Goal: Transaction & Acquisition: Obtain resource

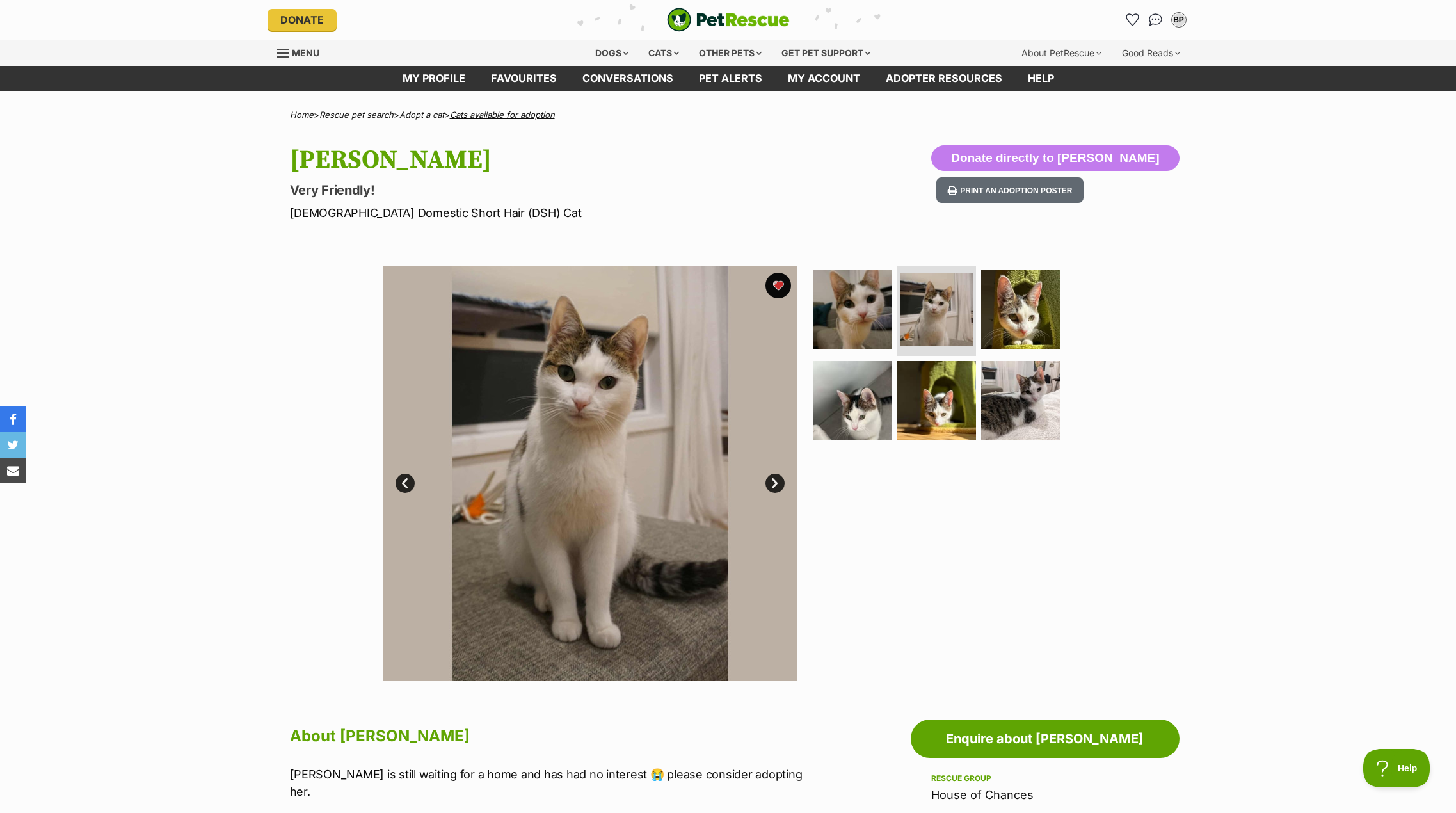
click at [499, 115] on link "Cats available for adoption" at bounding box center [502, 114] width 105 height 10
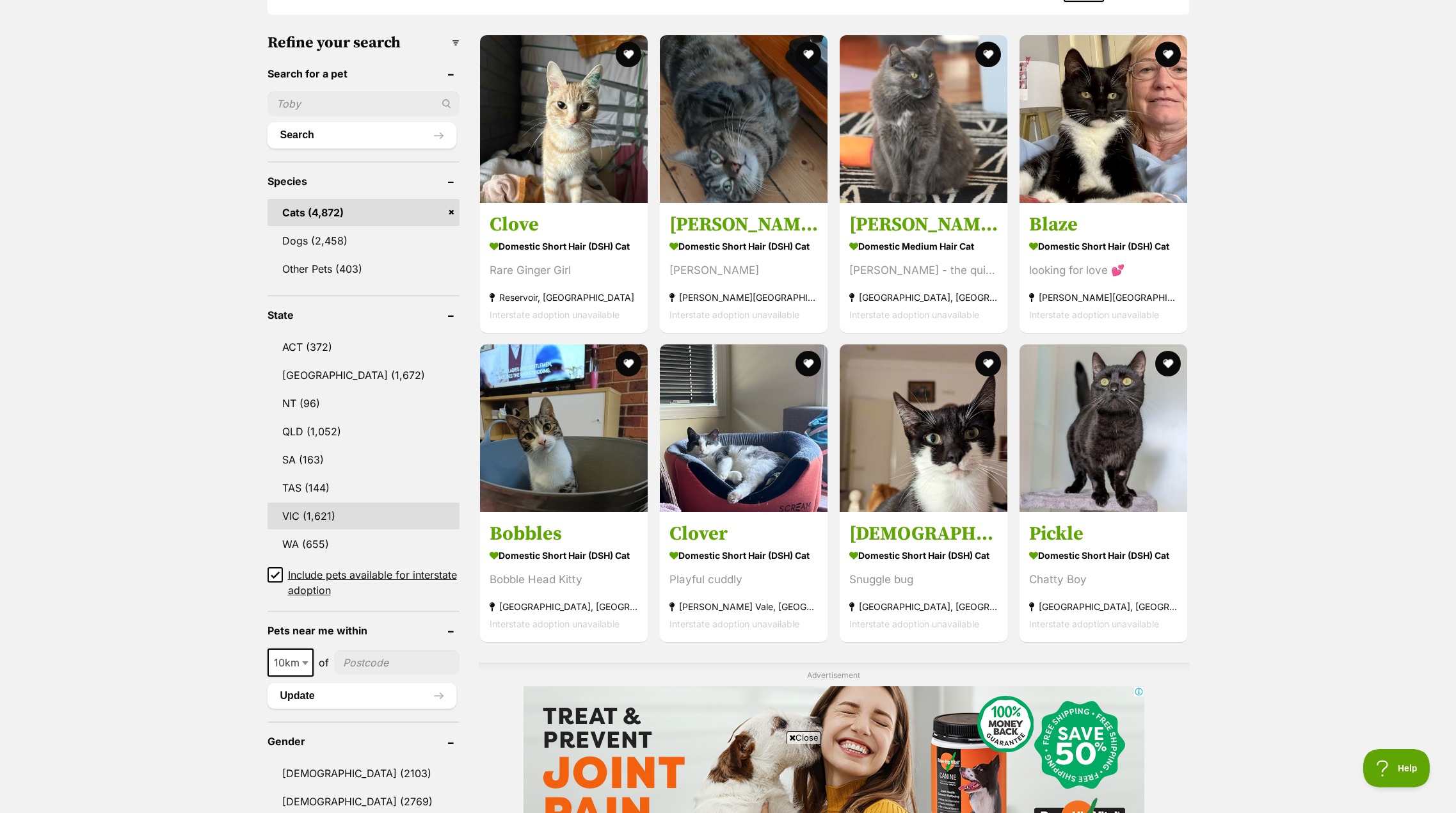
scroll to position [384, 0]
click at [366, 517] on link "VIC (1,621)" at bounding box center [363, 516] width 192 height 27
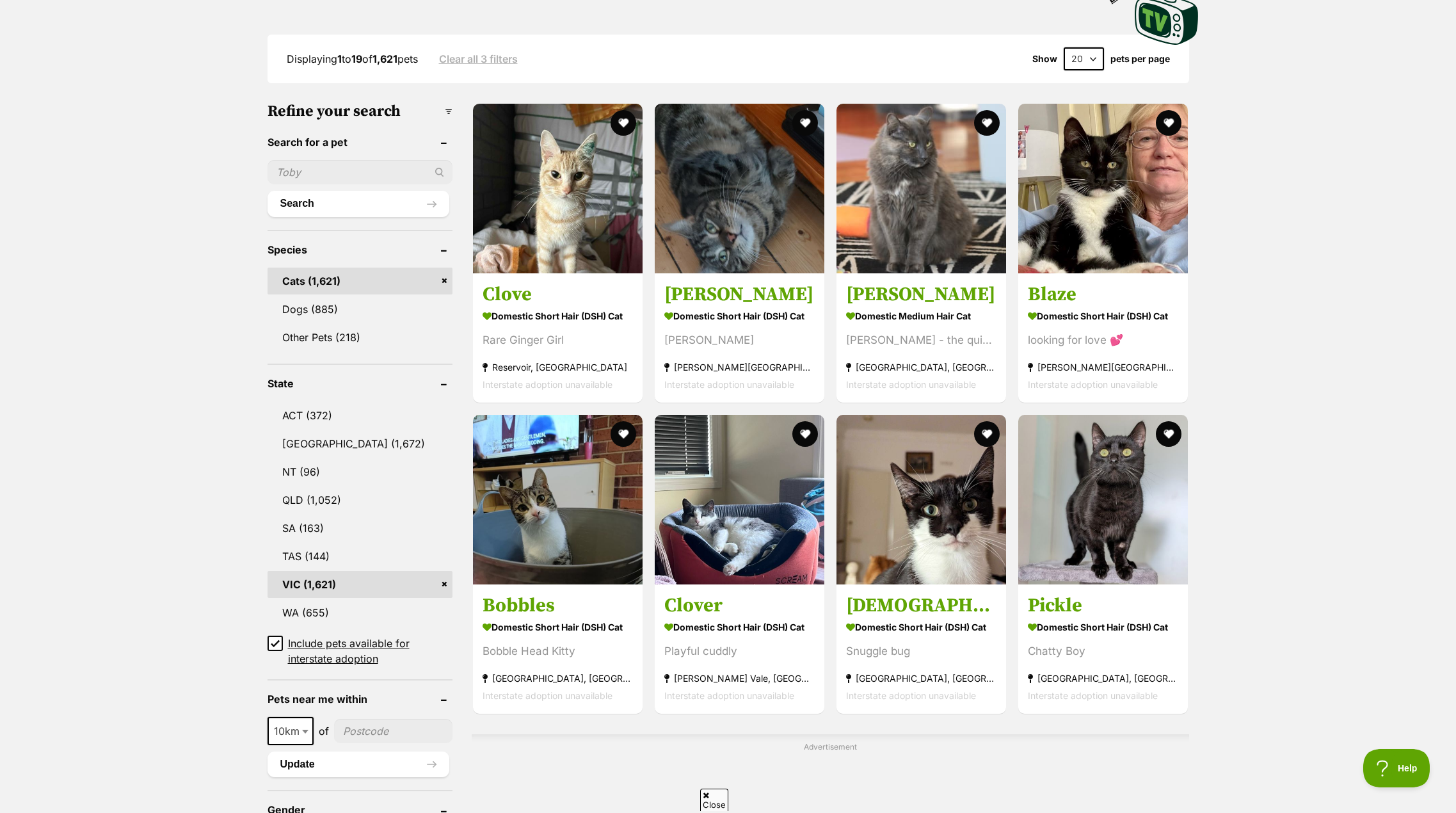
scroll to position [320, 0]
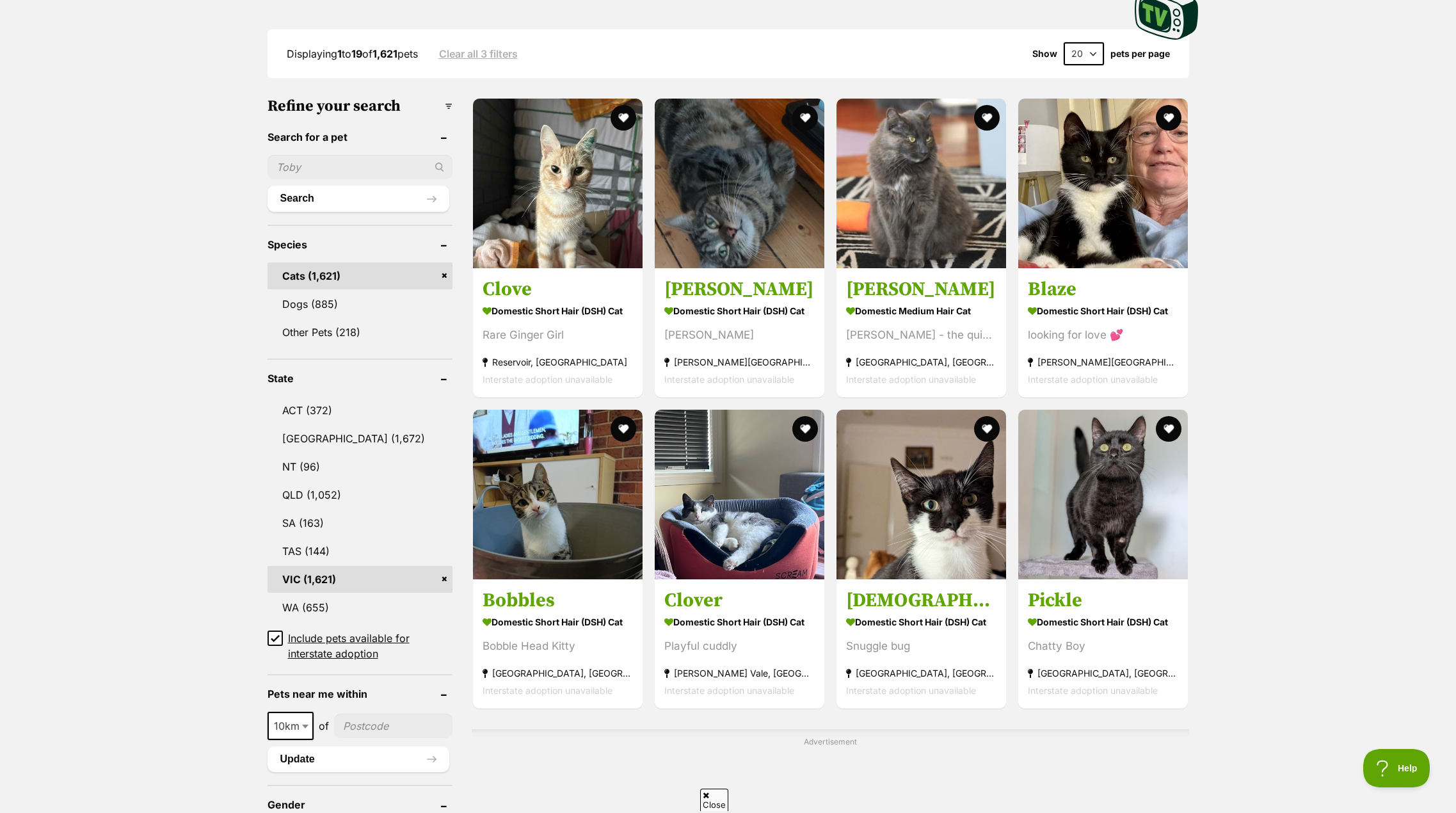
click at [380, 722] on input"] "postcode" at bounding box center [394, 726] width 119 height 24
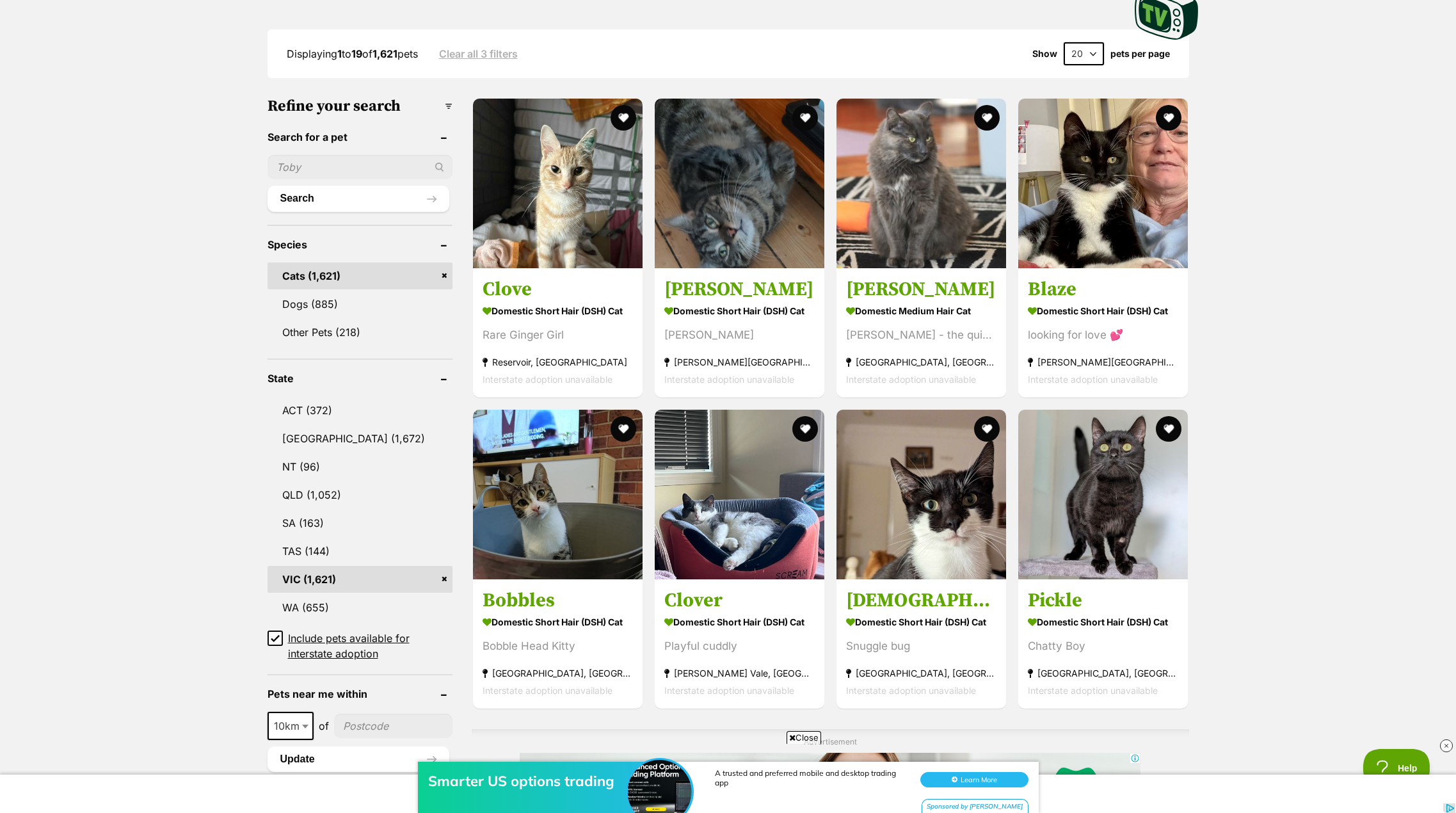
scroll to position [0, 0]
type input"] "3165"
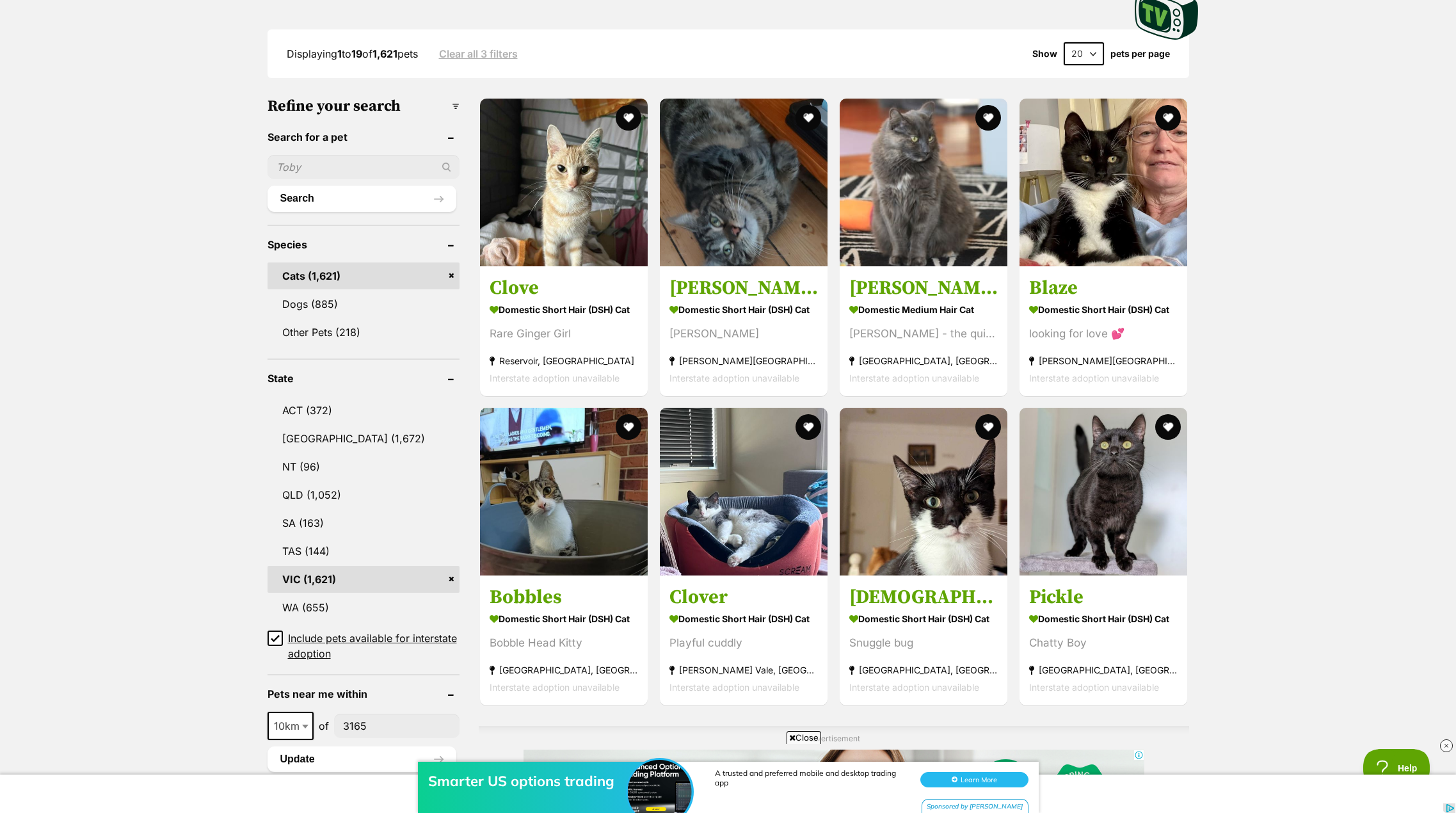
click at [378, 756] on div "Smarter US options trading A trusted and preferred mobile and desktop trading a…" at bounding box center [728, 781] width 1456 height 64
click at [305, 755] on div "Smarter US options trading A trusted and preferred mobile and desktop trading a…" at bounding box center [728, 781] width 1456 height 64
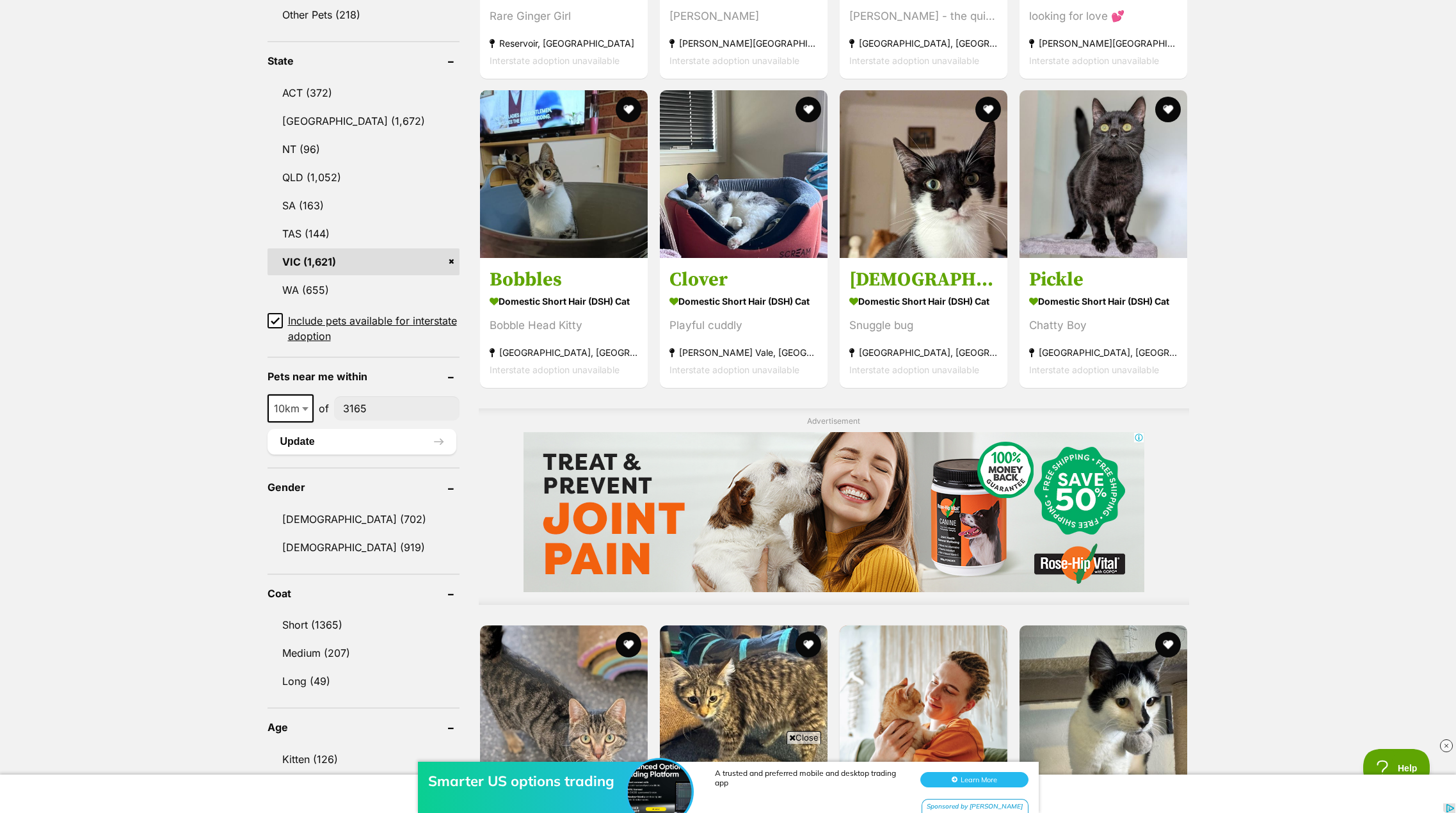
scroll to position [704, 0]
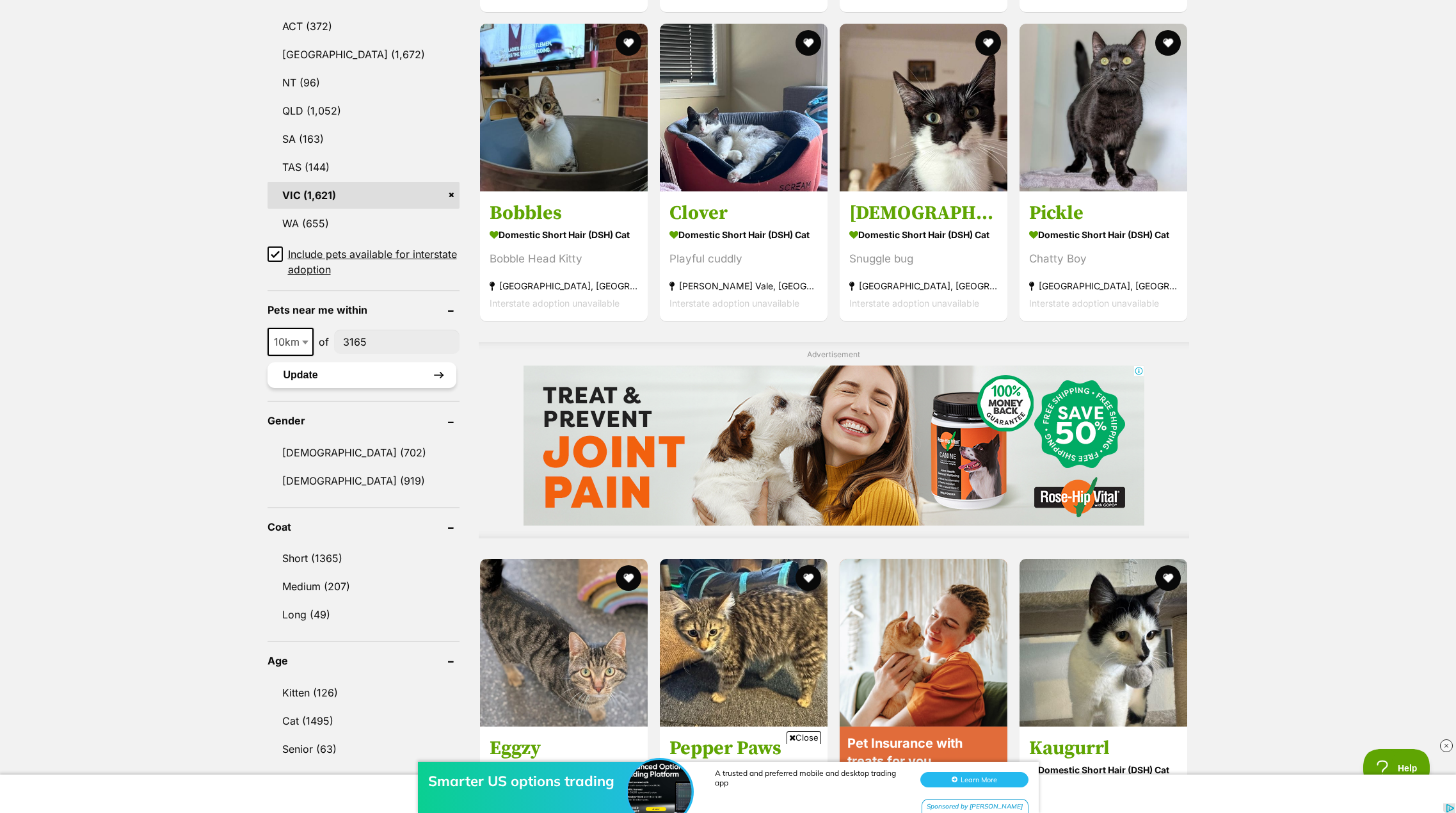
click at [428, 368] on button "Update" at bounding box center [362, 375] width 188 height 26
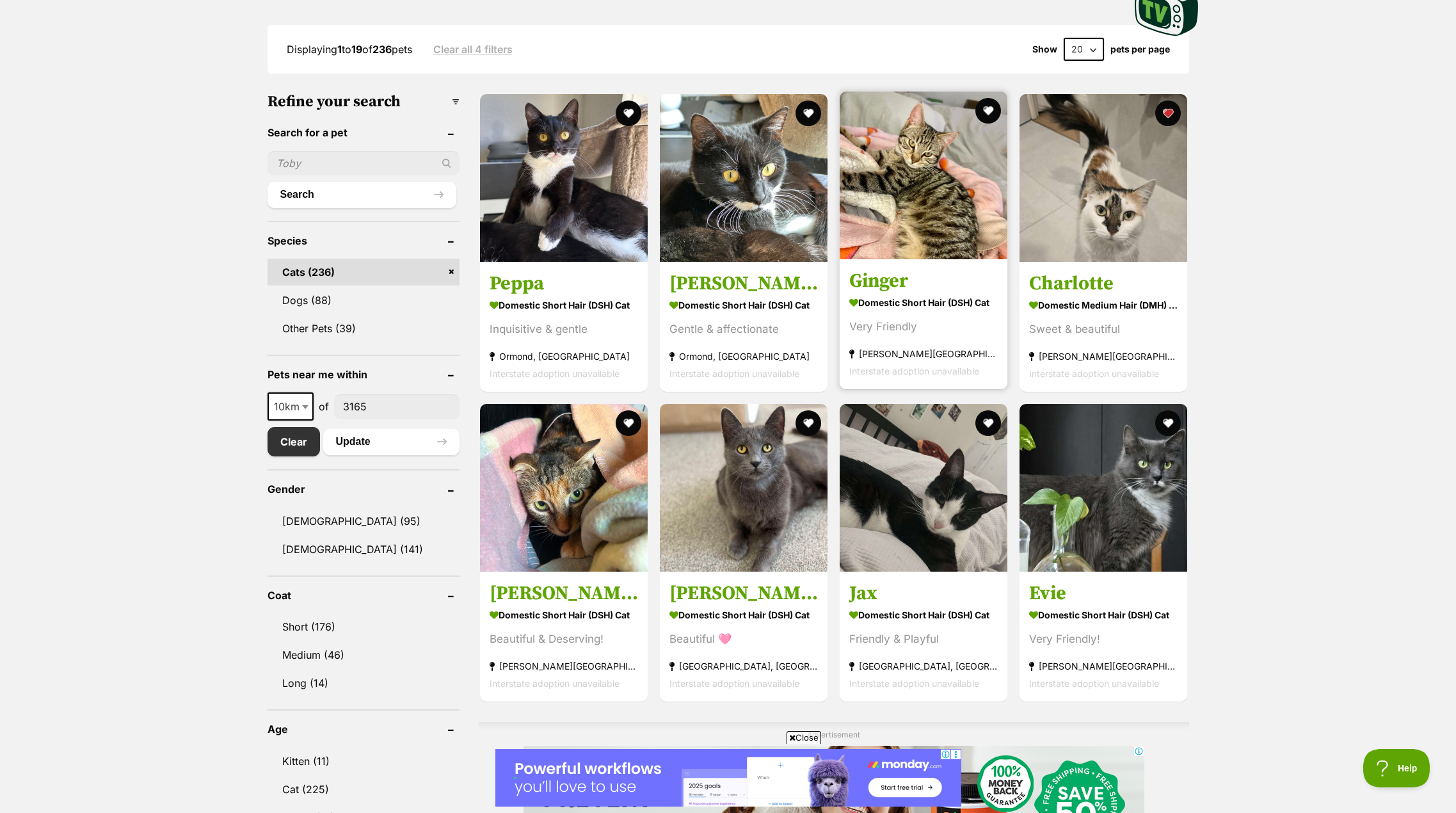
scroll to position [192, 0]
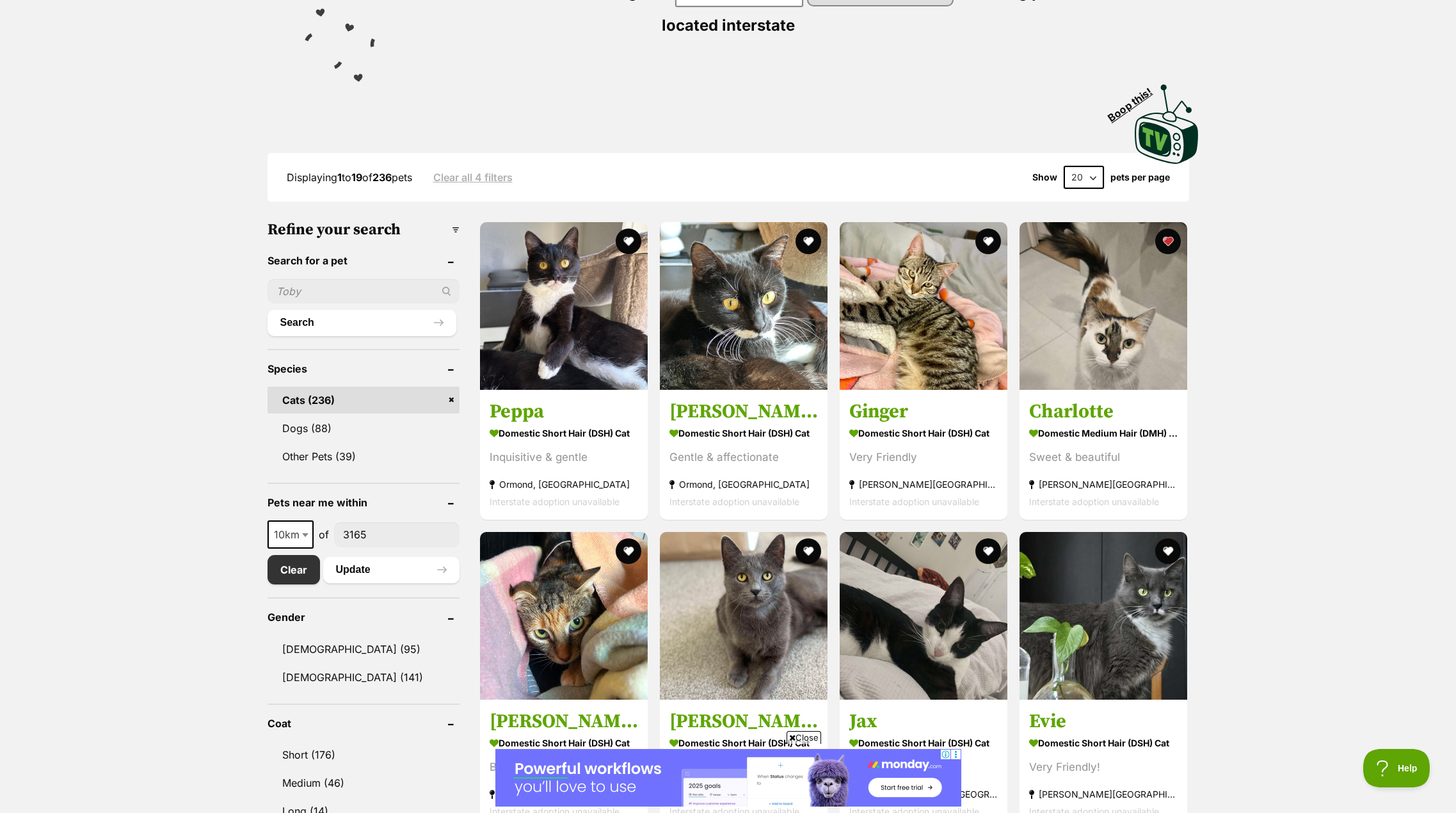
click at [320, 290] on input "text" at bounding box center [363, 291] width 192 height 24
type input "Simba"
click at [322, 327] on button "Search" at bounding box center [362, 322] width 188 height 26
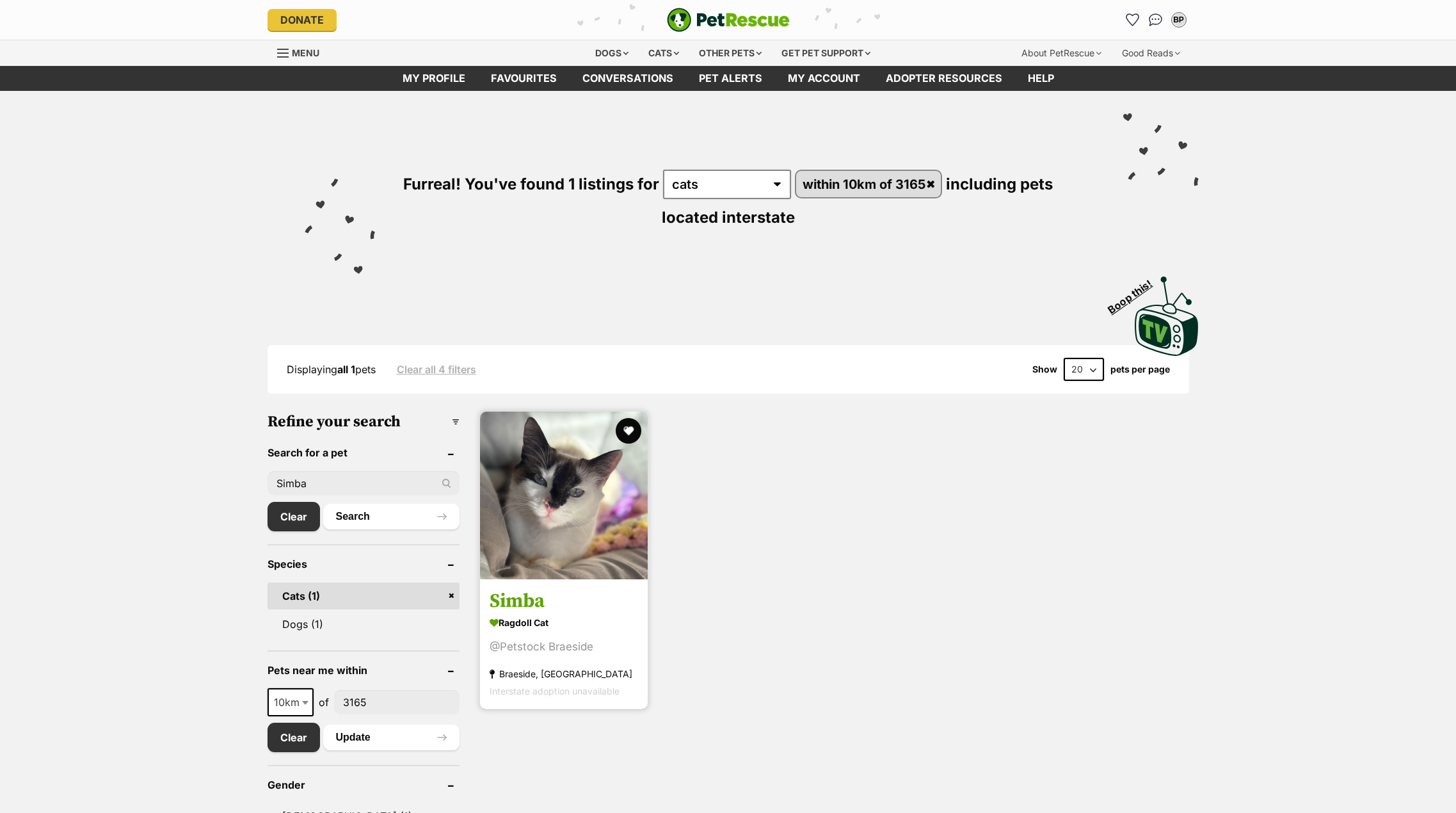
click at [564, 496] on img at bounding box center [564, 495] width 168 height 168
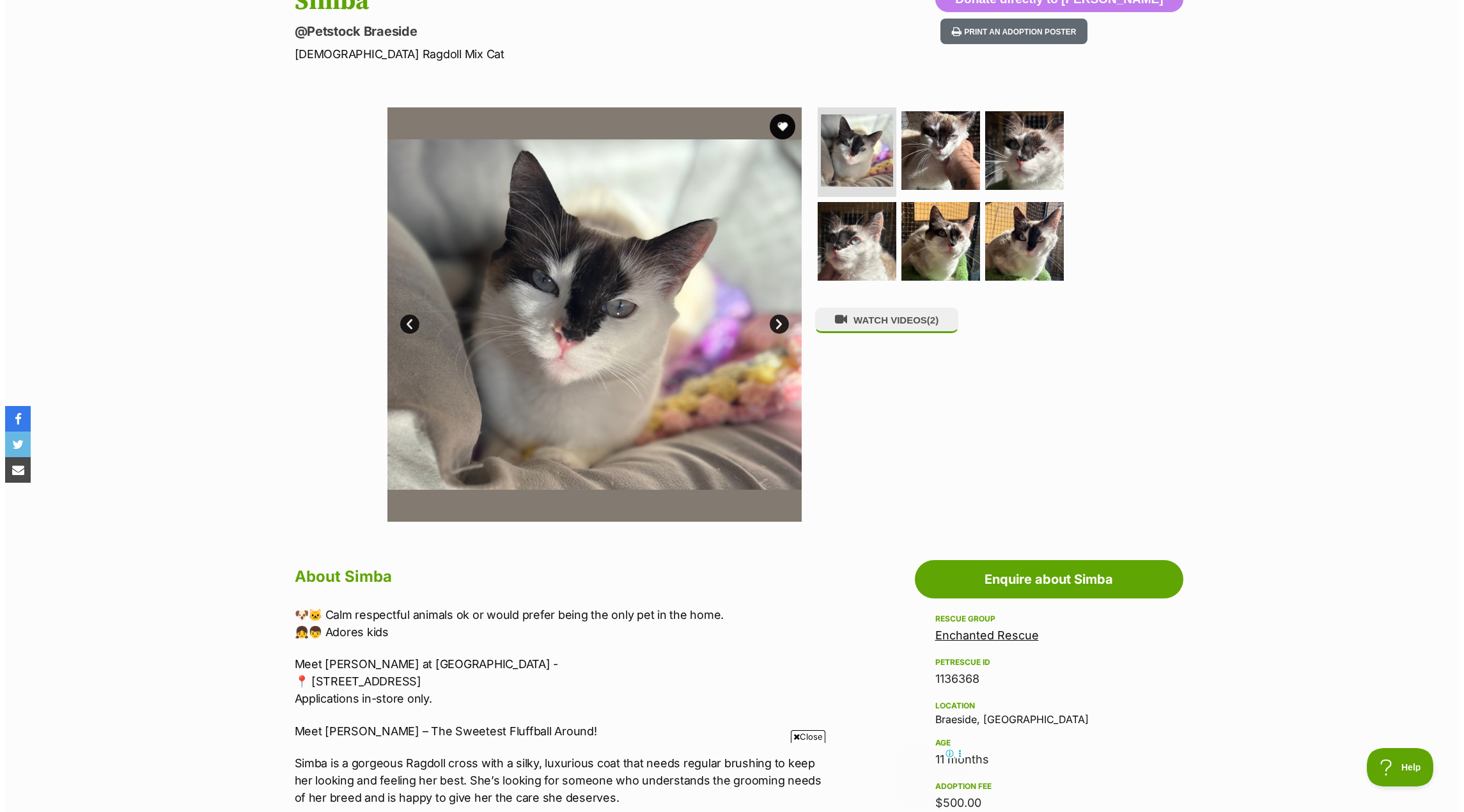
scroll to position [128, 0]
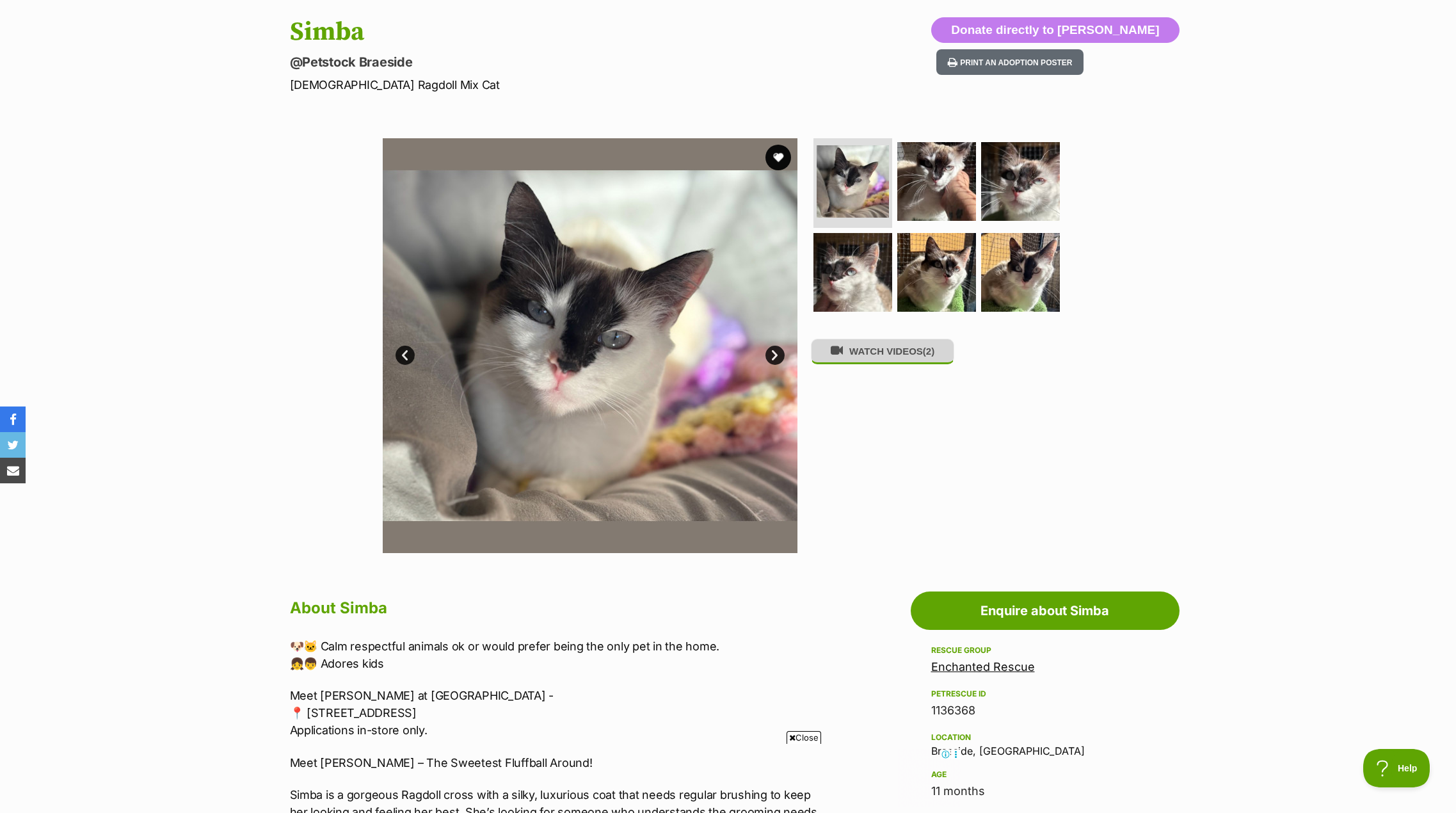
click at [900, 363] on button "WATCH VIDEOS (2)" at bounding box center [882, 350] width 144 height 25
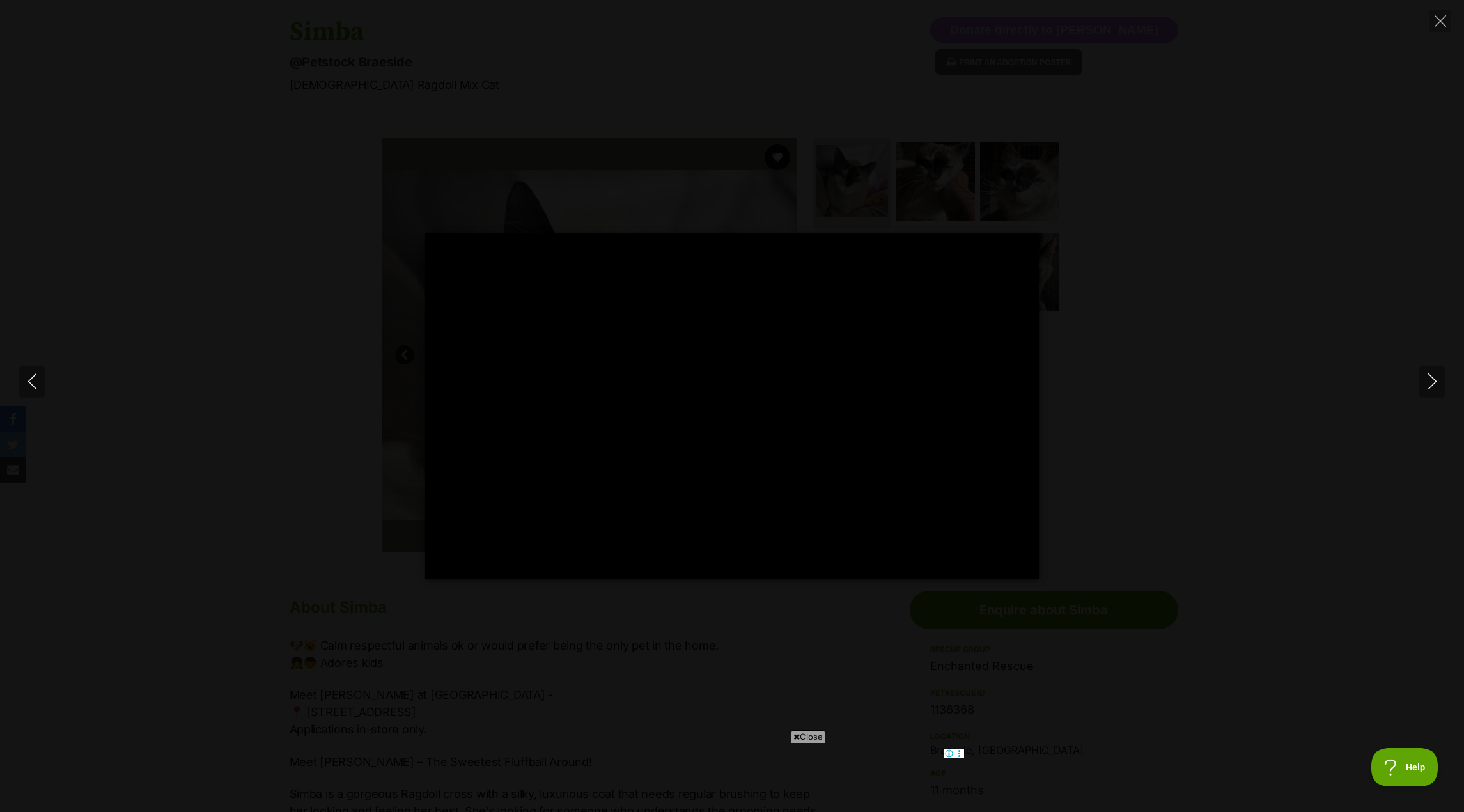
type input "100"
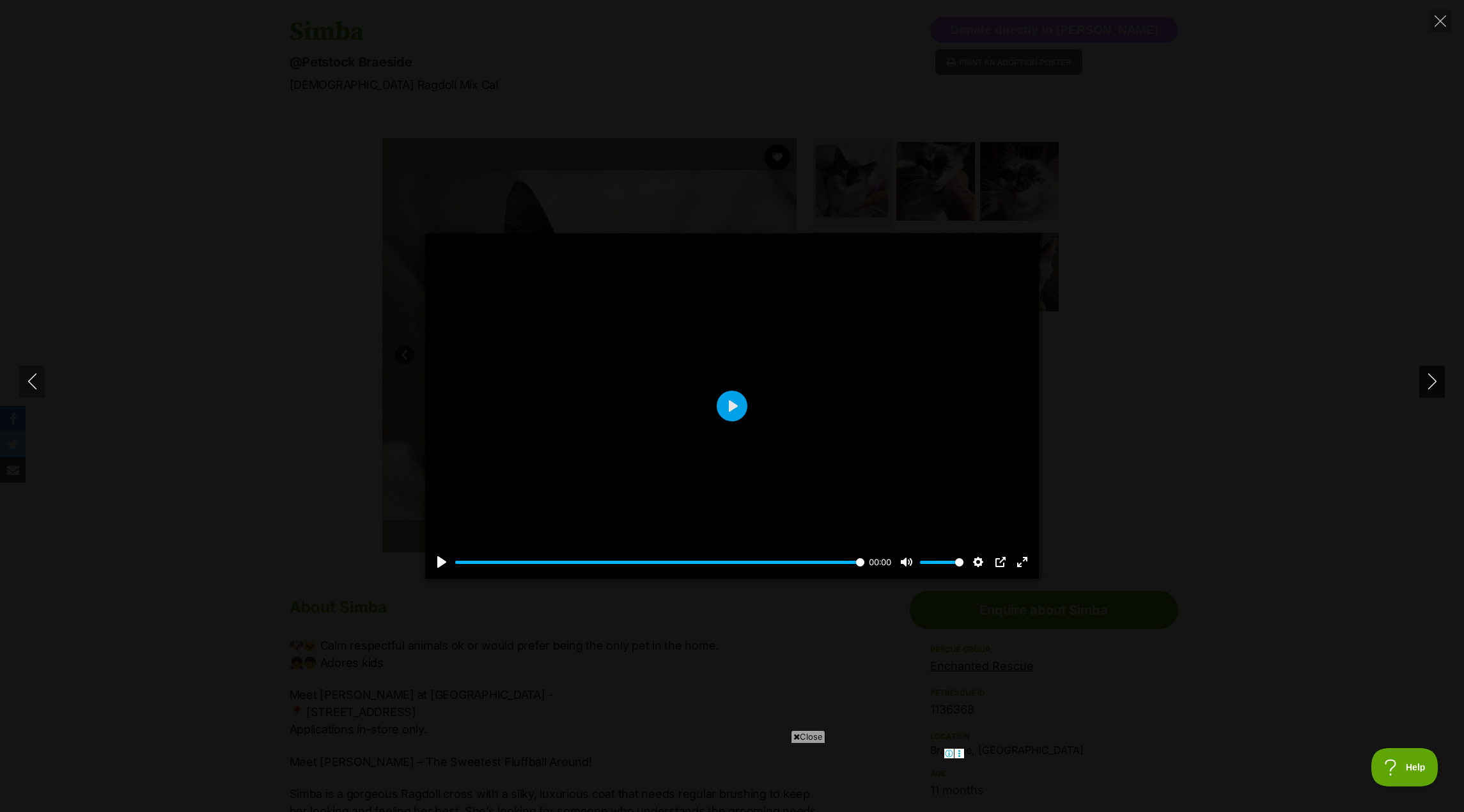
click at [1424, 383] on icon "Next" at bounding box center [1432, 381] width 16 height 16
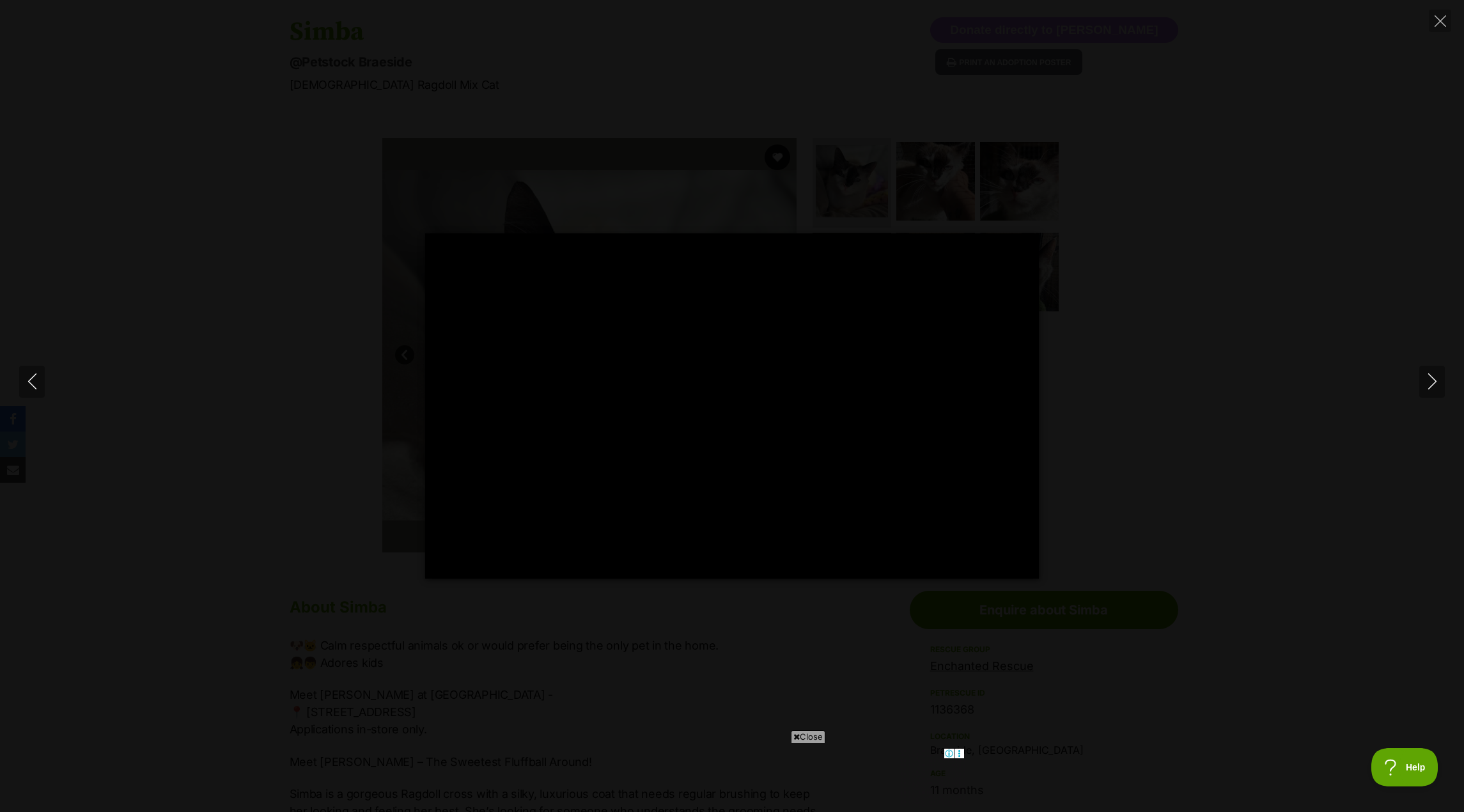
type input "100"
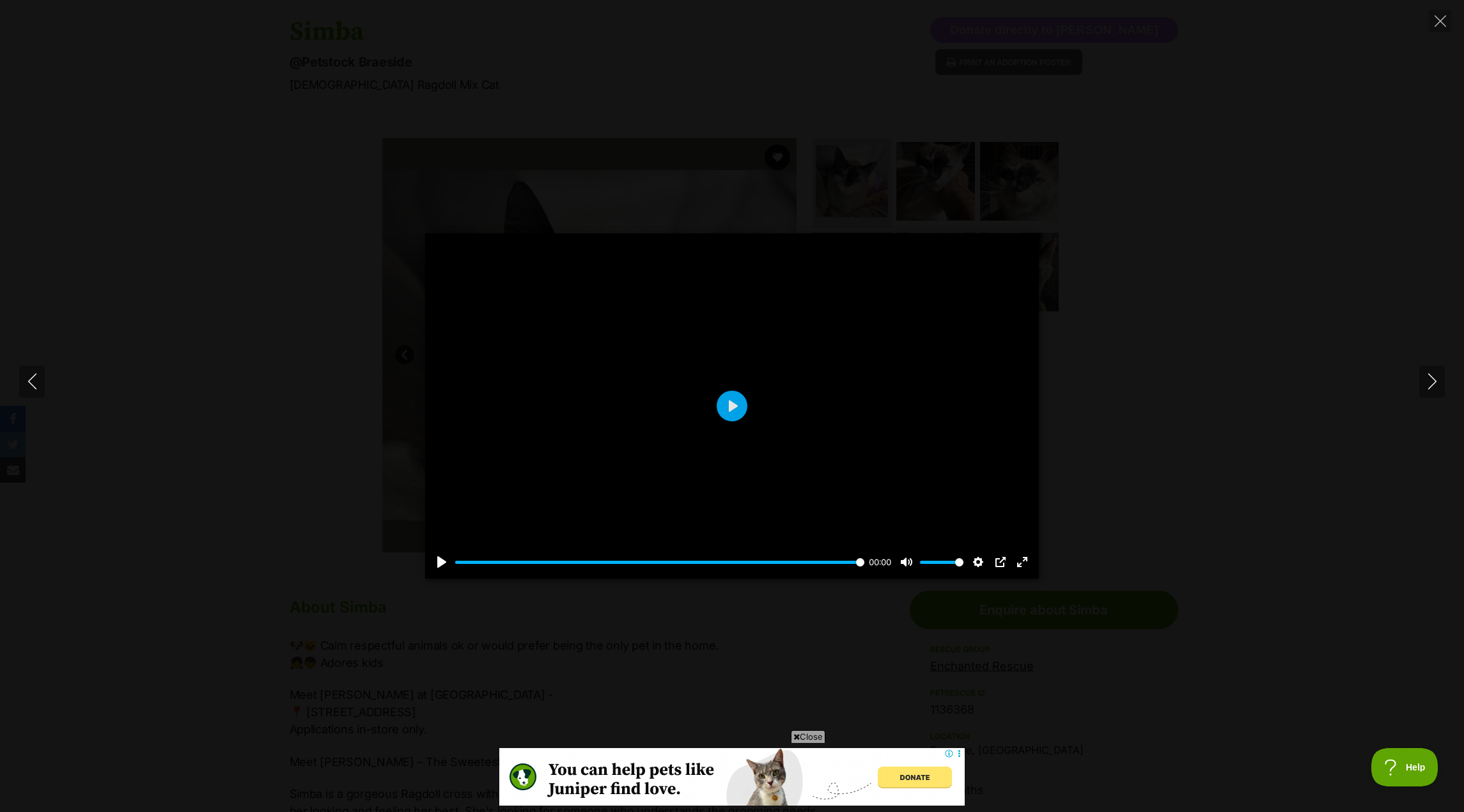
scroll to position [0, 0]
